Goal: Information Seeking & Learning: Understand process/instructions

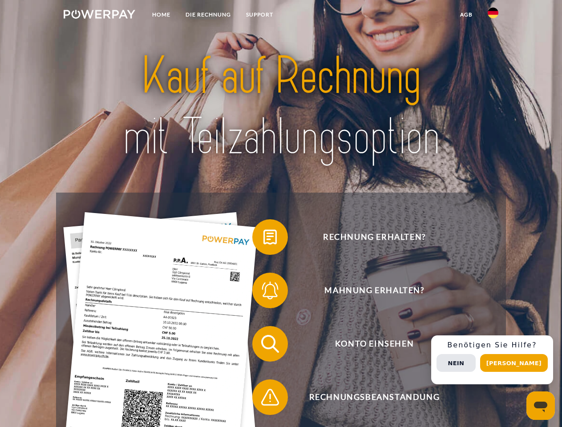
click at [99, 16] on img at bounding box center [100, 14] width 72 height 9
click at [493, 16] on img at bounding box center [492, 13] width 11 height 11
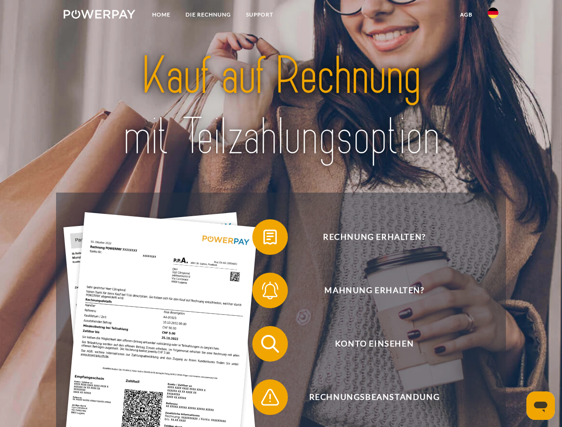
click at [466, 15] on link "agb" at bounding box center [466, 15] width 28 height 16
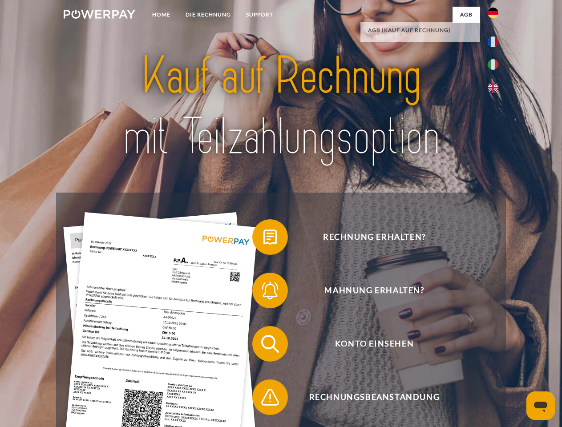
click at [263, 239] on span at bounding box center [256, 237] width 44 height 44
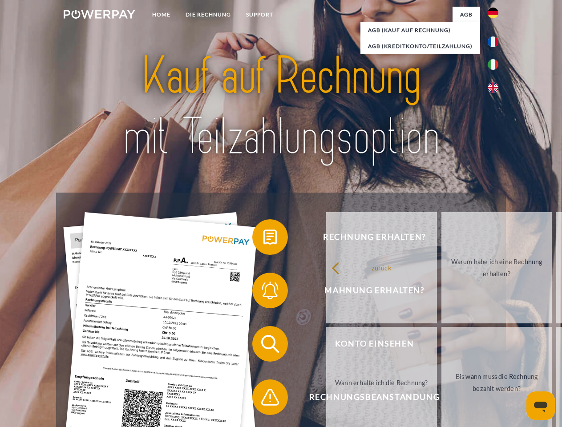
click at [263, 292] on span at bounding box center [256, 290] width 44 height 44
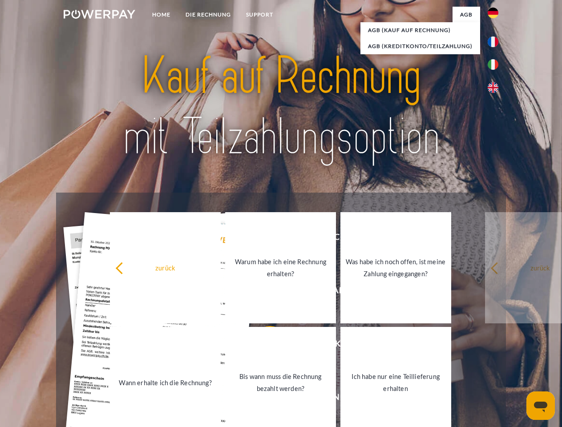
click at [263, 346] on link "Bis wann muss die Rechnung bezahlt werden?" at bounding box center [280, 382] width 111 height 111
click at [263, 399] on link "Bis wann muss die Rechnung bezahlt werden?" at bounding box center [280, 382] width 111 height 111
click at [495, 360] on div "Rechnung erhalten? Mahnung erhalten? Konto einsehen" at bounding box center [280, 371] width 449 height 356
click at [473, 362] on span "Konto einsehen" at bounding box center [374, 344] width 218 height 36
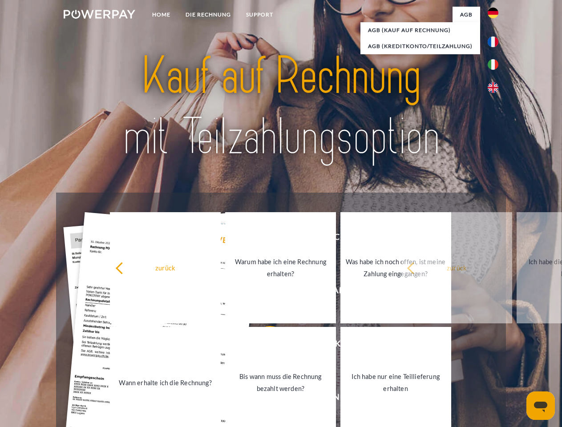
click at [517, 363] on header "Home DIE RECHNUNG SUPPORT" at bounding box center [281, 307] width 562 height 614
